Goal: Browse casually: Explore the website without a specific task or goal

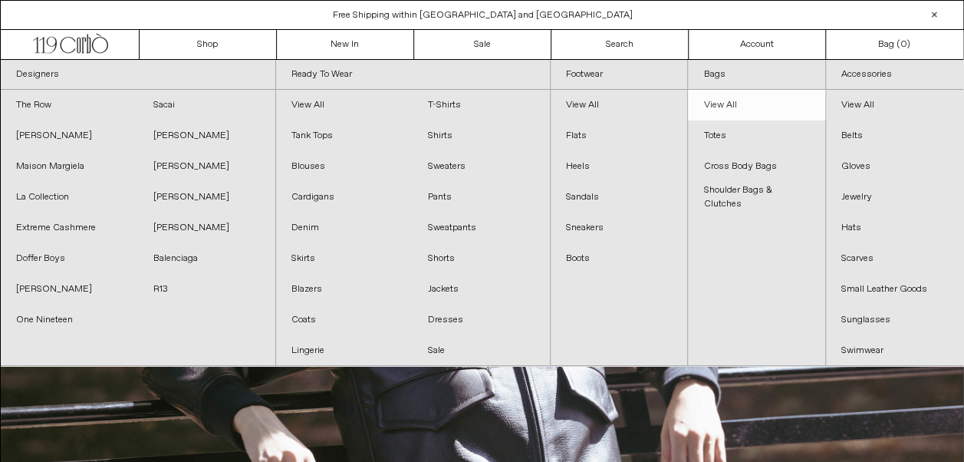
click at [723, 103] on link "View All" at bounding box center [756, 105] width 137 height 31
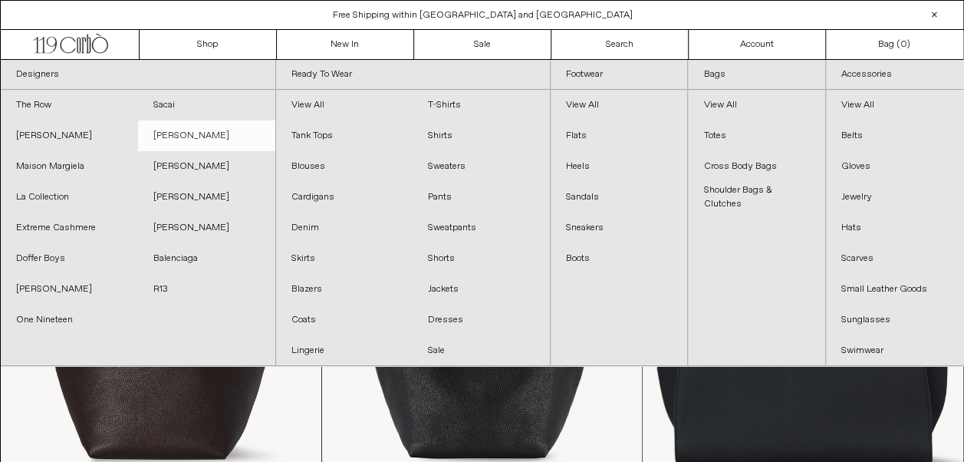
click at [188, 131] on link "[PERSON_NAME]" at bounding box center [206, 135] width 137 height 31
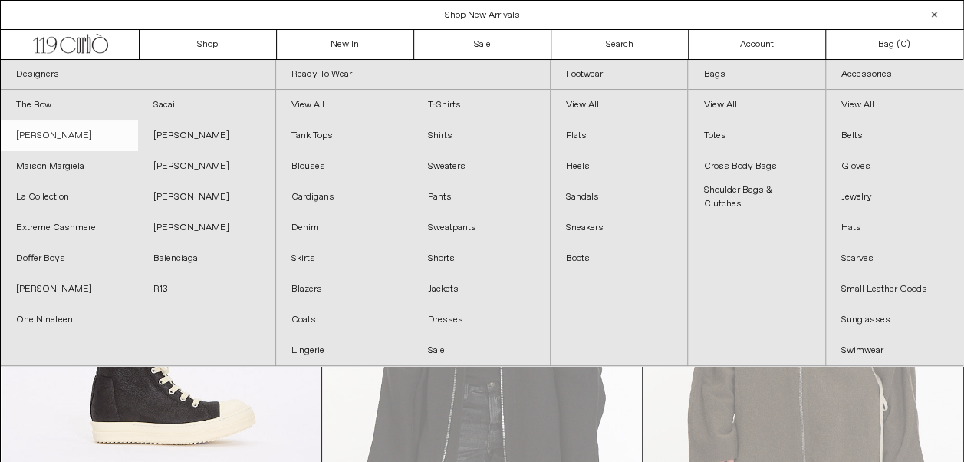
click at [63, 137] on link "[PERSON_NAME]" at bounding box center [69, 135] width 137 height 31
